Goal: Navigation & Orientation: Find specific page/section

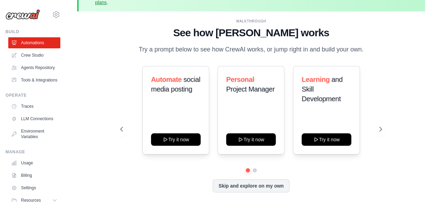
scroll to position [30, 0]
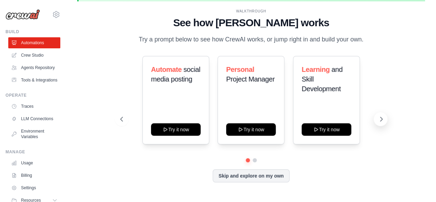
click at [377, 117] on button at bounding box center [381, 119] width 14 height 14
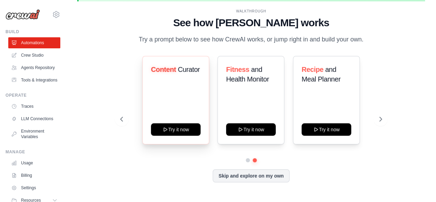
click at [188, 84] on div "Content Curator Try it now" at bounding box center [175, 100] width 67 height 88
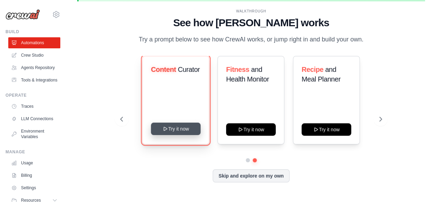
click at [172, 130] on button "Try it now" at bounding box center [176, 128] width 50 height 12
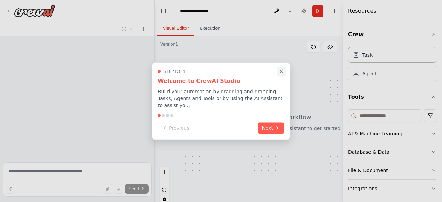
click at [285, 76] on button "Close walkthrough" at bounding box center [281, 71] width 9 height 9
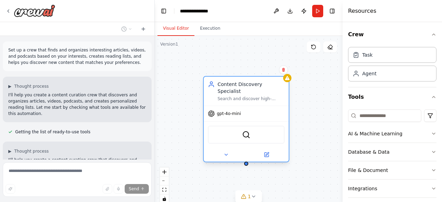
drag, startPoint x: 316, startPoint y: 81, endPoint x: 225, endPoint y: 84, distance: 90.8
click at [225, 84] on div "Content Discovery Specialist Search and discover high-quality articles, videos,…" at bounding box center [250, 91] width 67 height 21
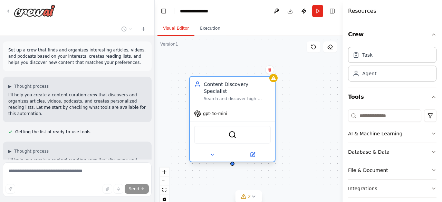
drag, startPoint x: 319, startPoint y: 83, endPoint x: 219, endPoint y: 89, distance: 99.5
click at [219, 96] on div "Search and discover high-quality articles, videos, and podcasts related to {top…" at bounding box center [237, 99] width 67 height 6
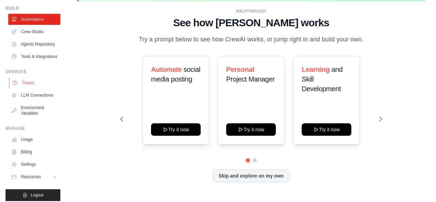
scroll to position [44, 0]
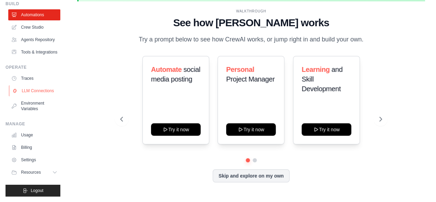
click at [32, 86] on link "LLM Connections" at bounding box center [35, 90] width 52 height 11
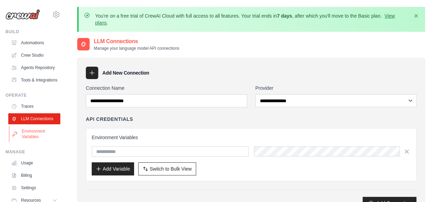
click at [32, 142] on link "Environment Variables" at bounding box center [35, 134] width 52 height 17
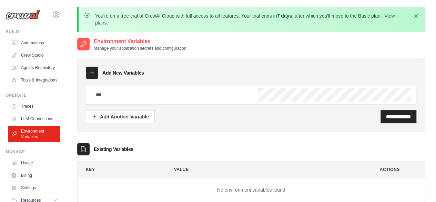
click at [26, 17] on img at bounding box center [23, 14] width 35 height 10
click at [55, 15] on icon at bounding box center [56, 14] width 2 height 2
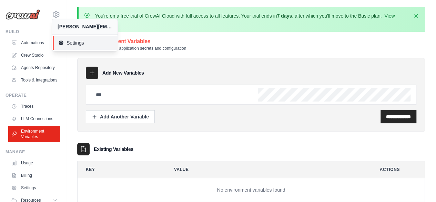
click at [81, 43] on span "Settings" at bounding box center [85, 42] width 55 height 7
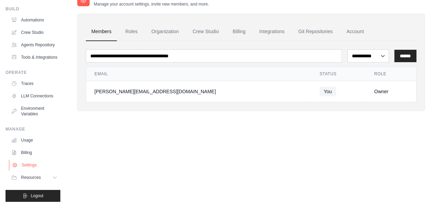
scroll to position [44, 0]
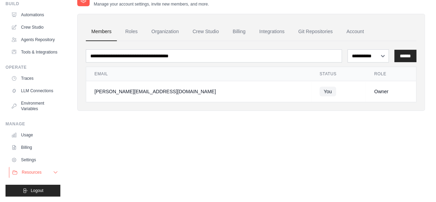
click at [34, 169] on button "Resources" at bounding box center [35, 172] width 52 height 11
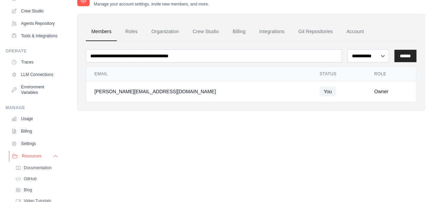
scroll to position [88, 0]
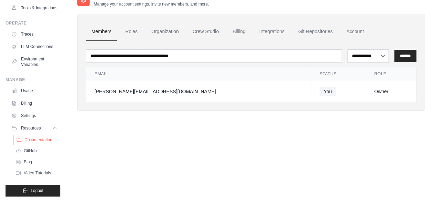
click at [41, 138] on span "Documentation" at bounding box center [38, 140] width 28 height 6
